Goal: Task Accomplishment & Management: Manage account settings

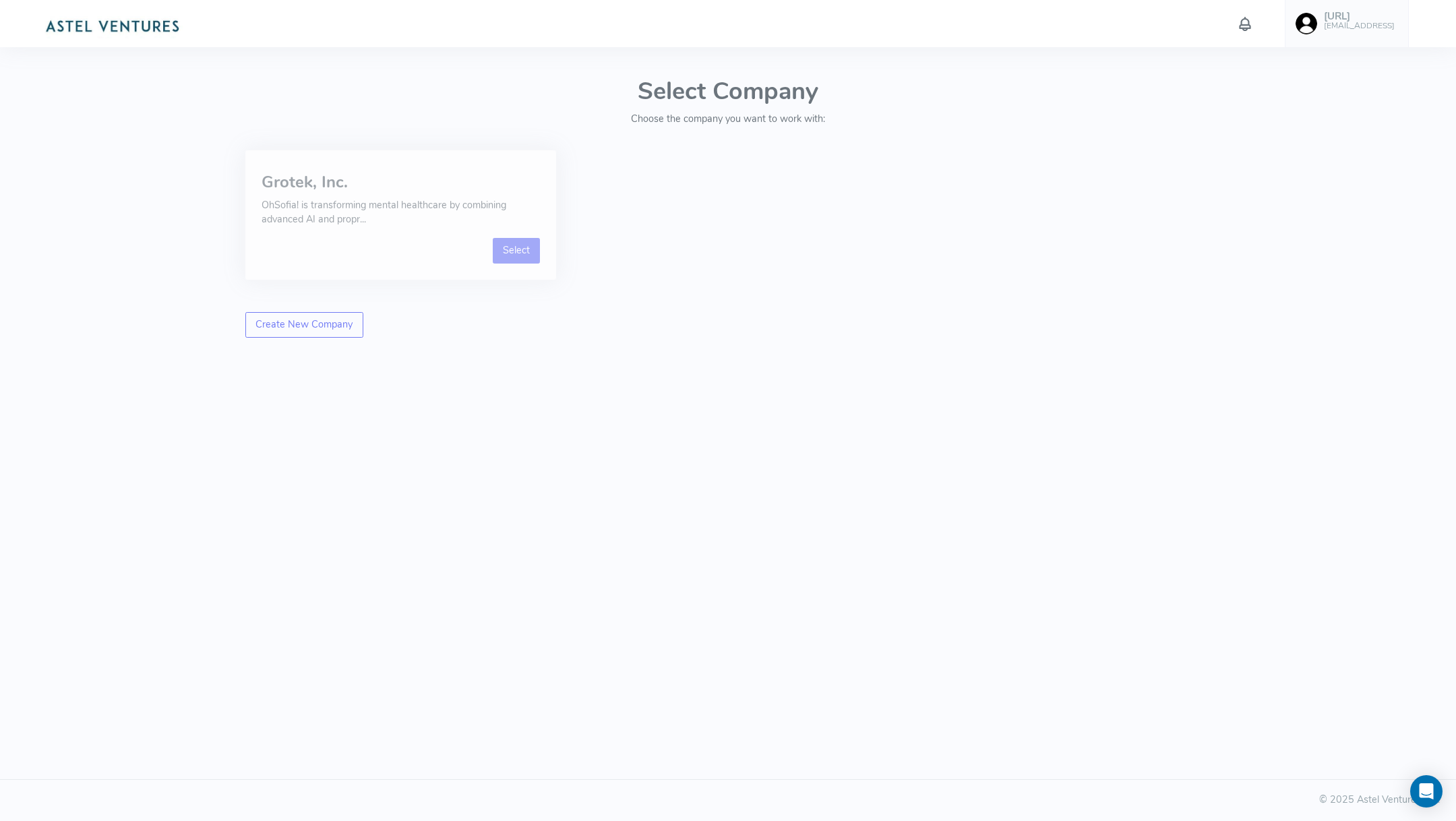
click at [516, 261] on link "Select" at bounding box center [516, 251] width 48 height 26
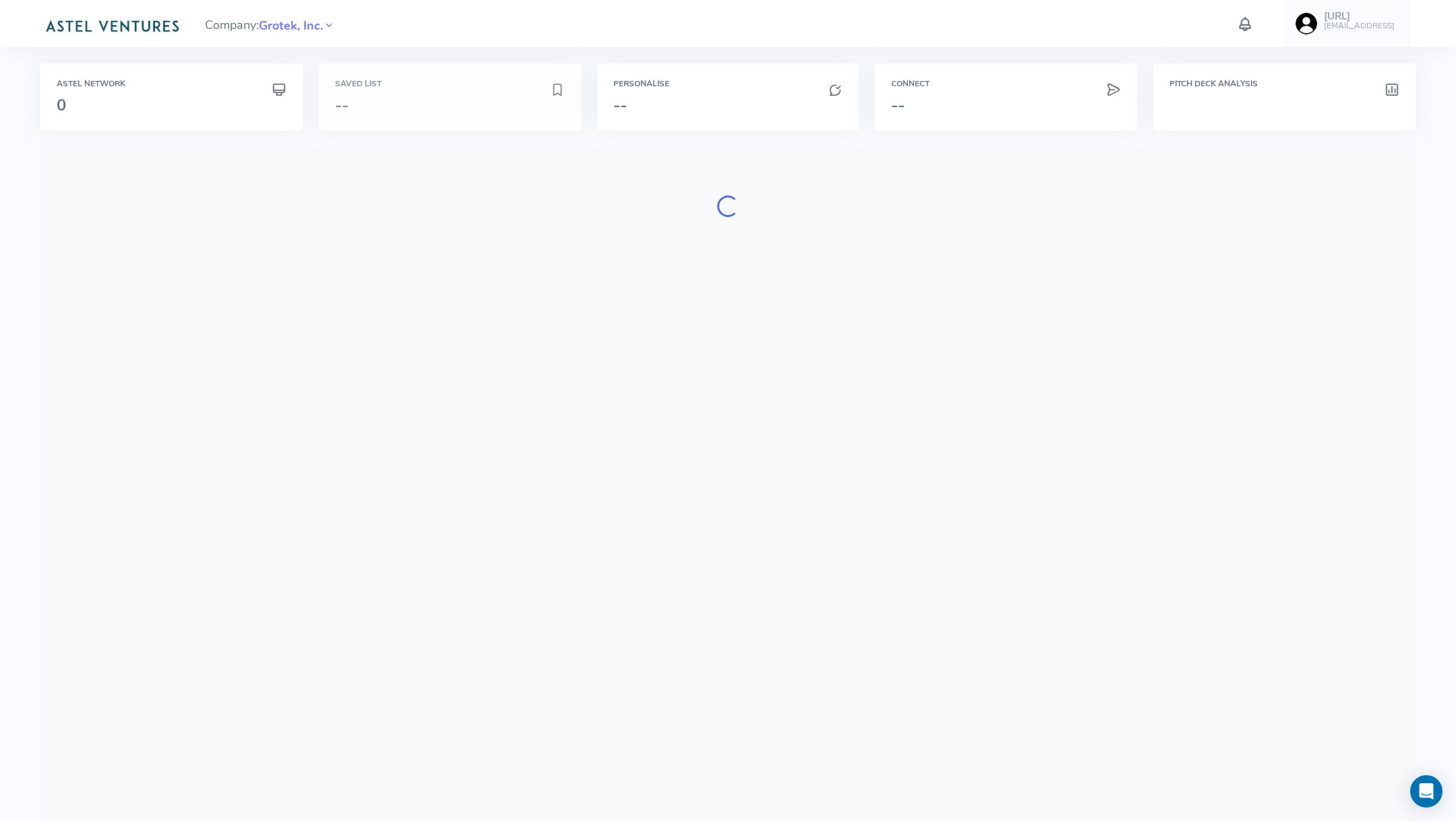
click at [472, 112] on h3 "--" at bounding box center [443, 106] width 215 height 18
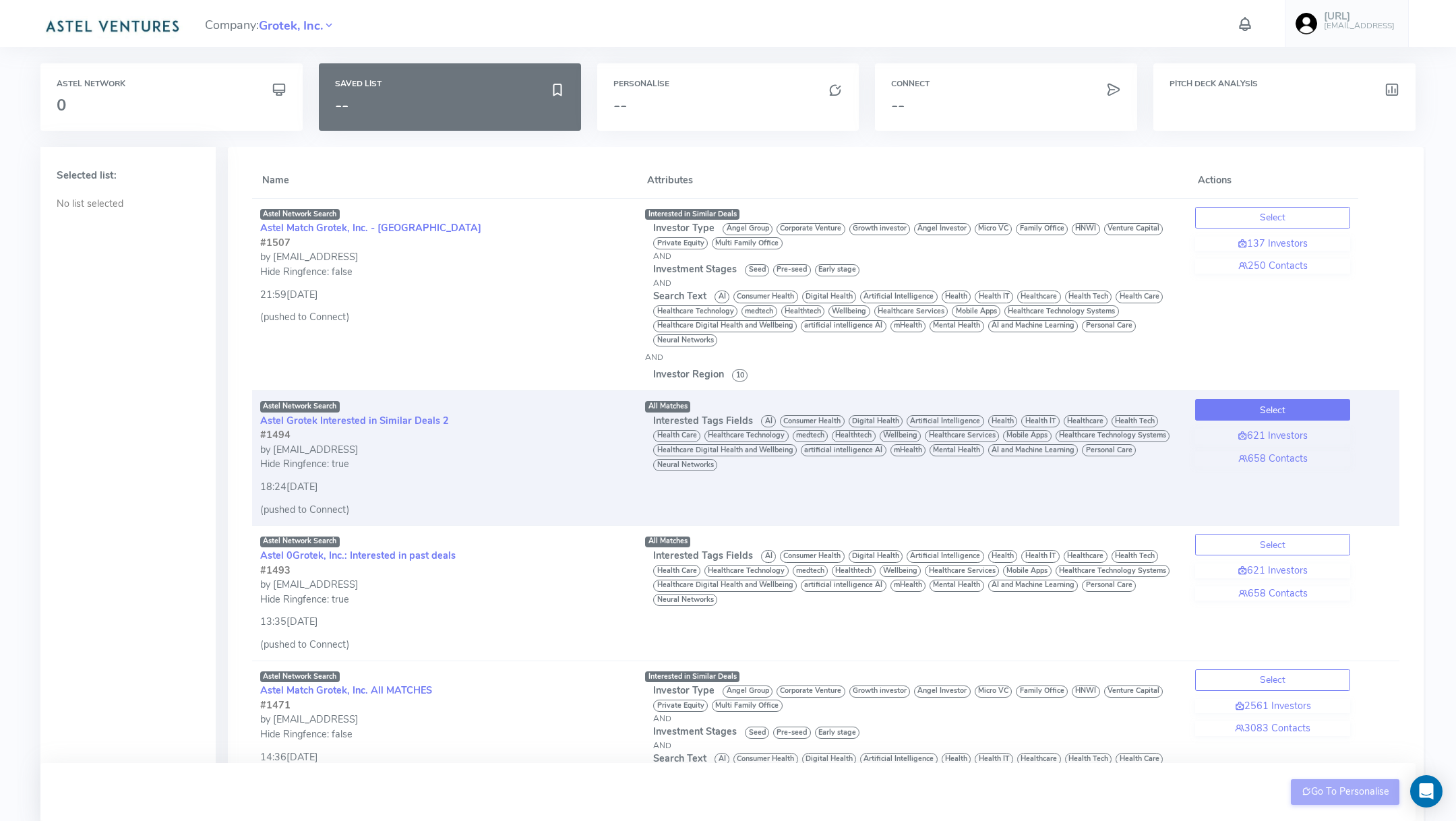
click at [970, 410] on button "Select" at bounding box center [1272, 410] width 155 height 22
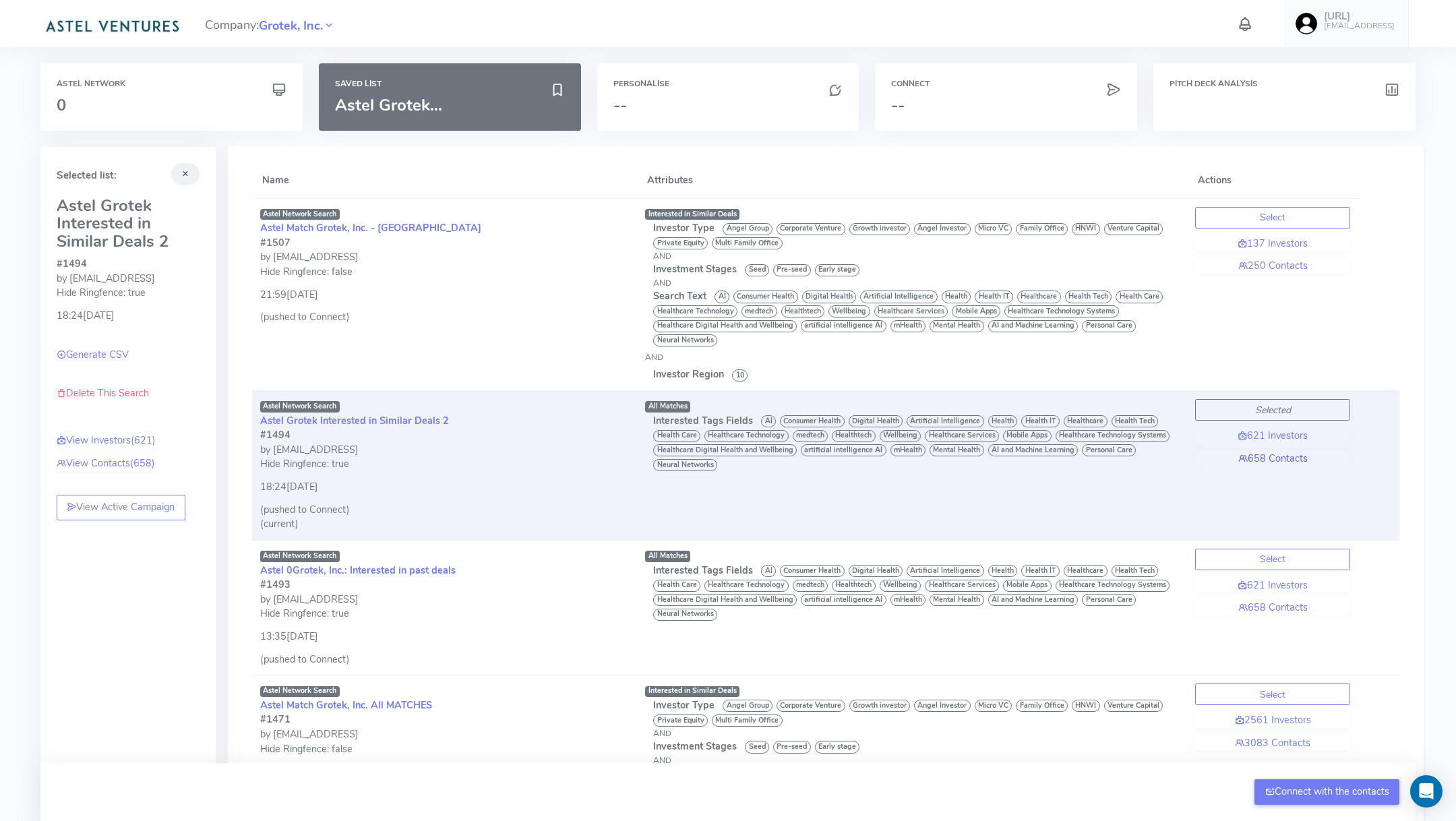
click at [970, 457] on link "658 Contacts" at bounding box center [1272, 459] width 155 height 15
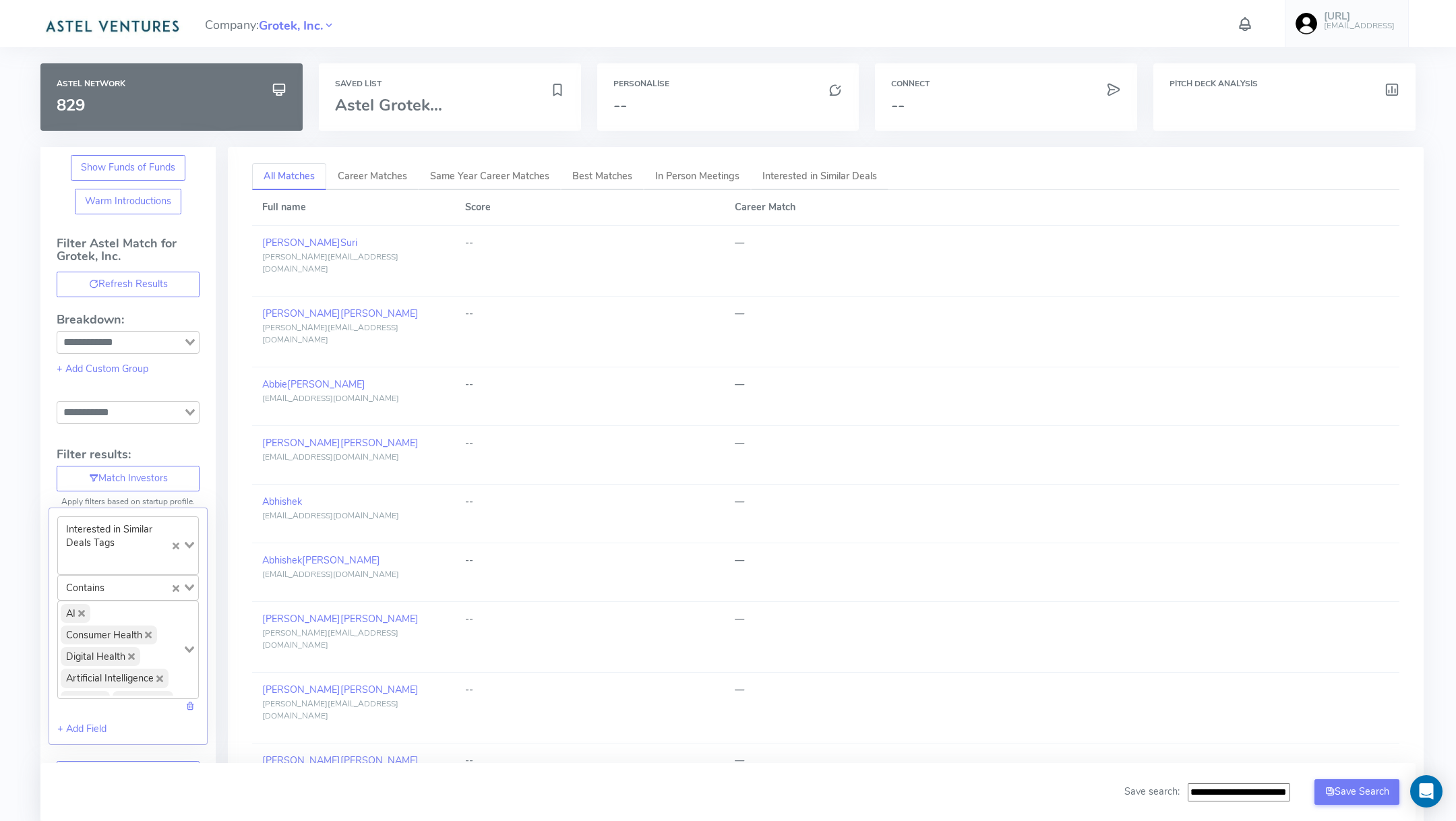
click at [970, 27] on h6 "[EMAIL_ADDRESS]" at bounding box center [1359, 26] width 71 height 9
click at [970, 67] on link "Account" at bounding box center [1331, 61] width 167 height 23
